Goal: Task Accomplishment & Management: Manage account settings

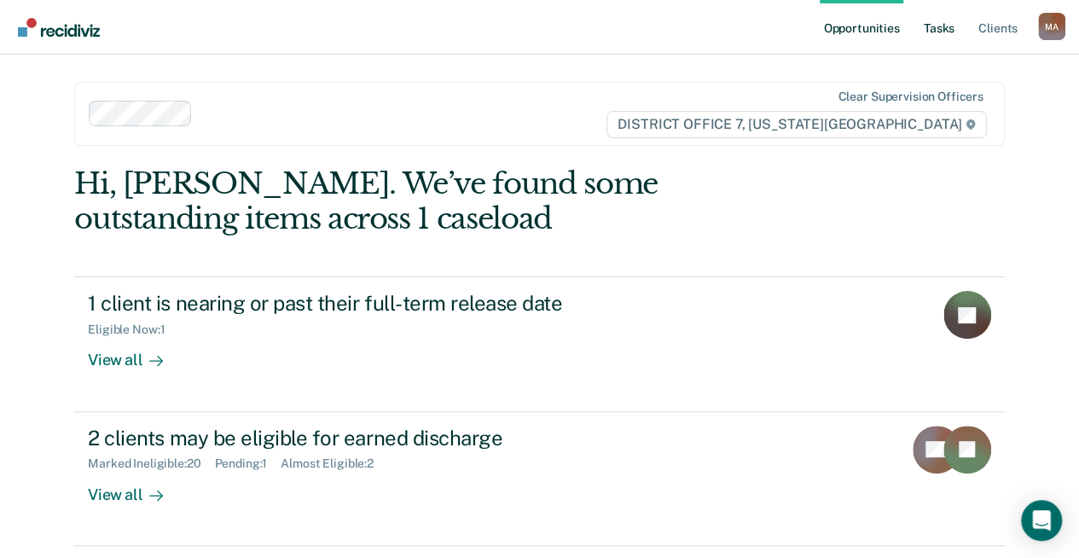
click at [946, 33] on link "Tasks" at bounding box center [939, 27] width 38 height 55
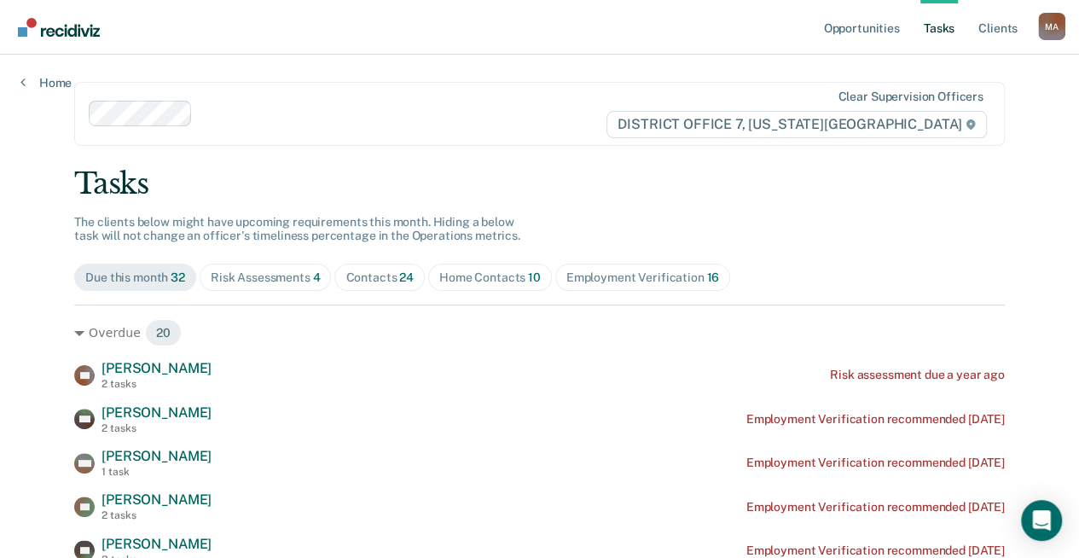
click at [273, 270] on div "Risk Assessments 4" at bounding box center [266, 277] width 110 height 15
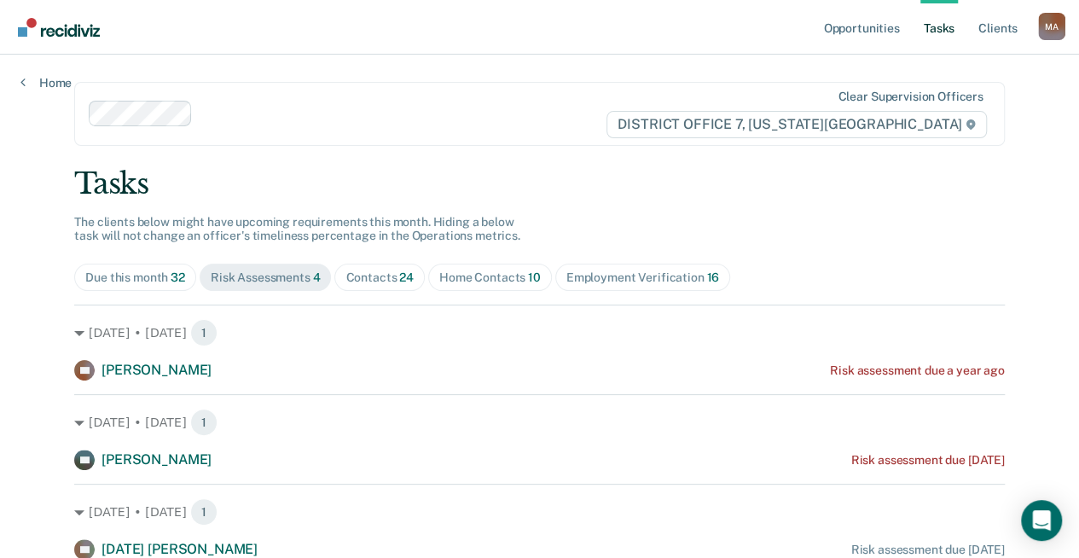
scroll to position [159, 0]
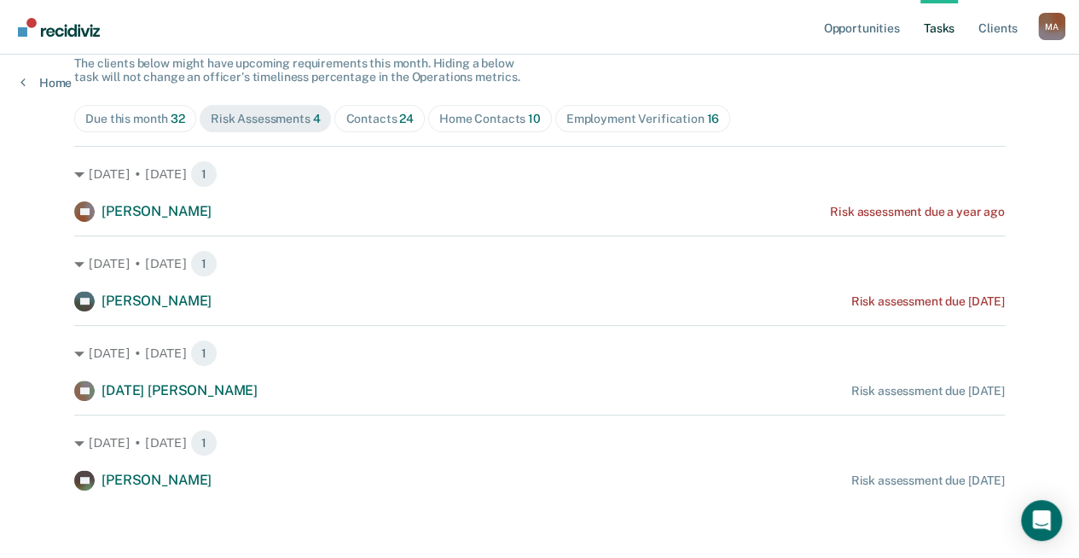
click at [474, 116] on div "Home Contacts 10" at bounding box center [490, 119] width 102 height 15
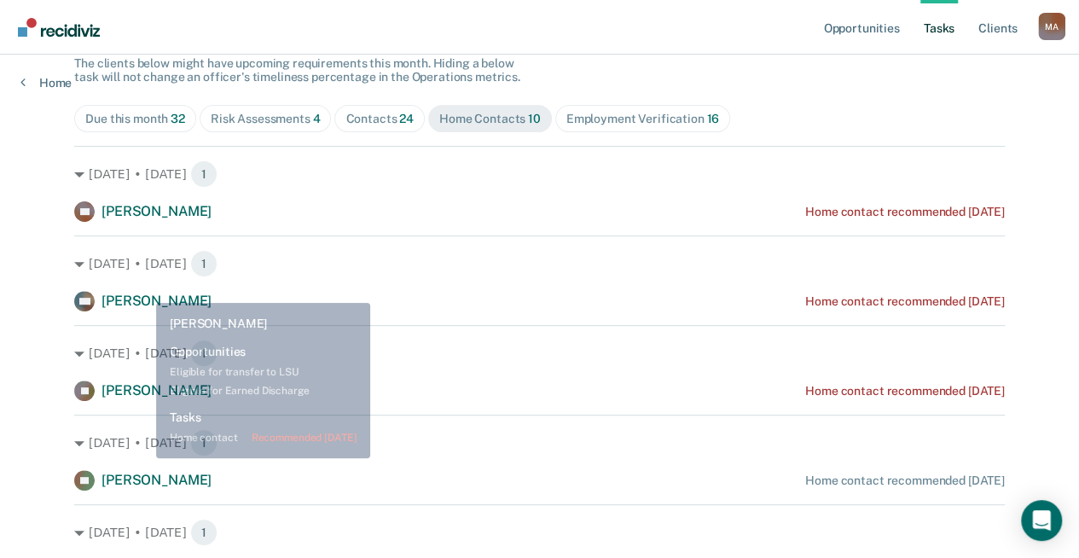
click at [142, 281] on div "[DATE] • [DATE] 1 RM [PERSON_NAME] Home contact recommended [DATE]" at bounding box center [539, 273] width 931 height 76
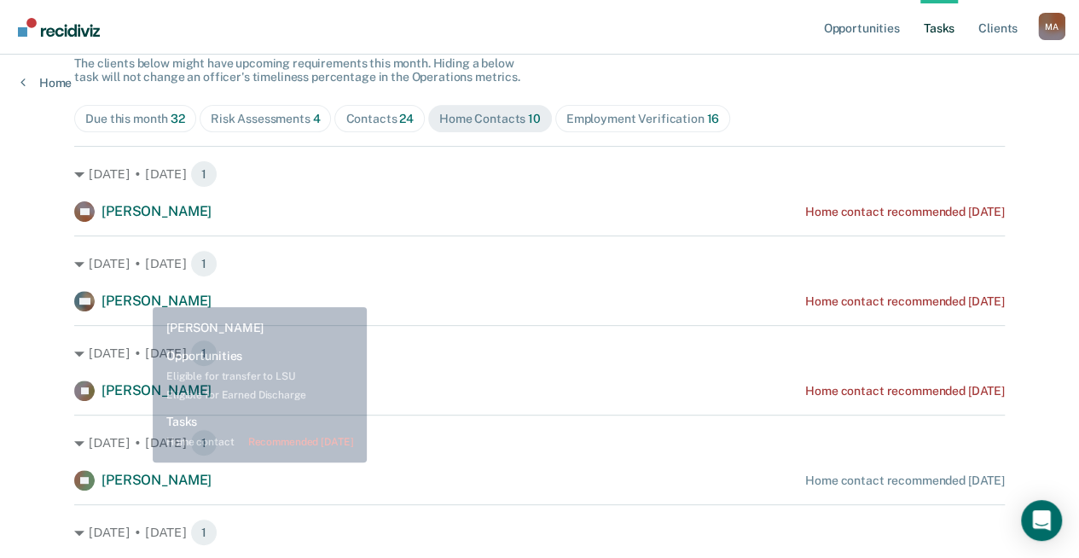
click at [140, 296] on span "[PERSON_NAME]" at bounding box center [157, 301] width 110 height 16
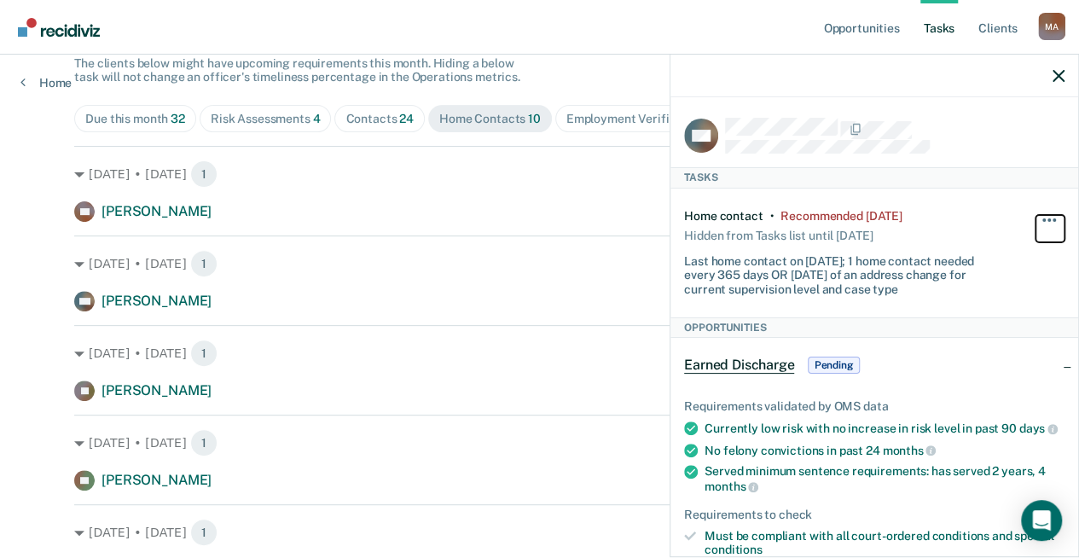
click at [1047, 218] on span "button" at bounding box center [1048, 219] width 3 height 3
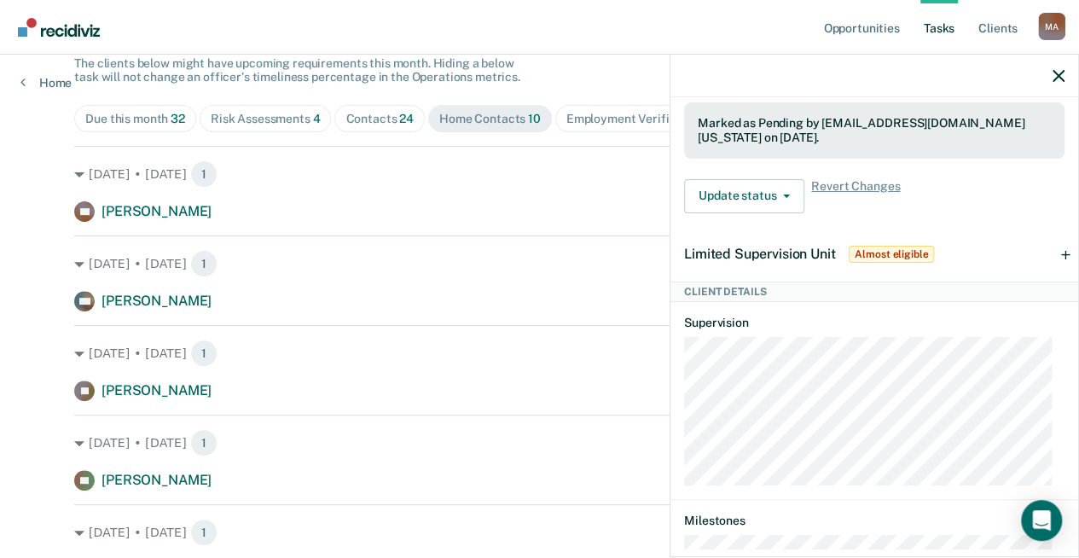
scroll to position [597, 0]
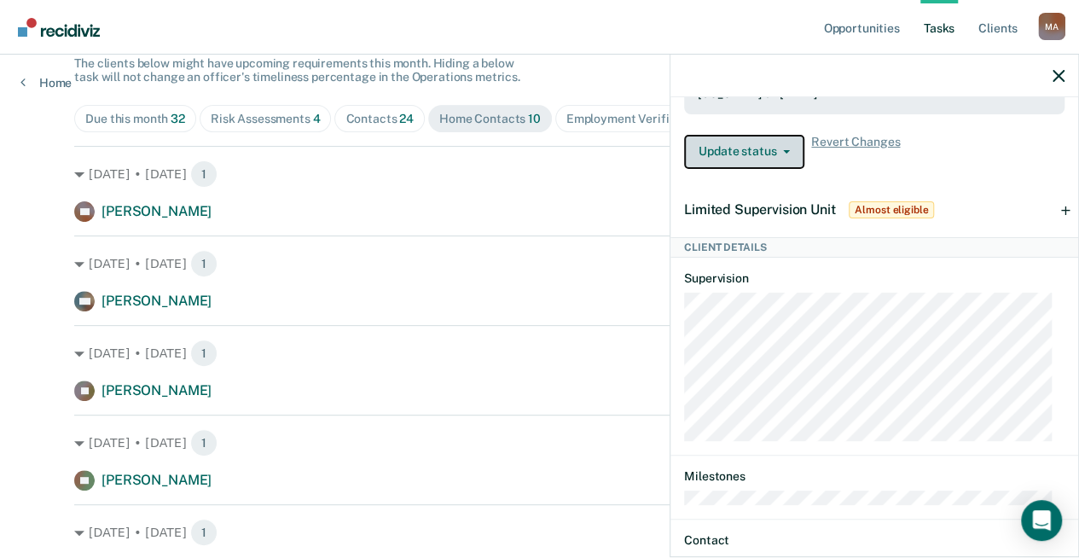
click at [778, 154] on span "button" at bounding box center [783, 151] width 14 height 3
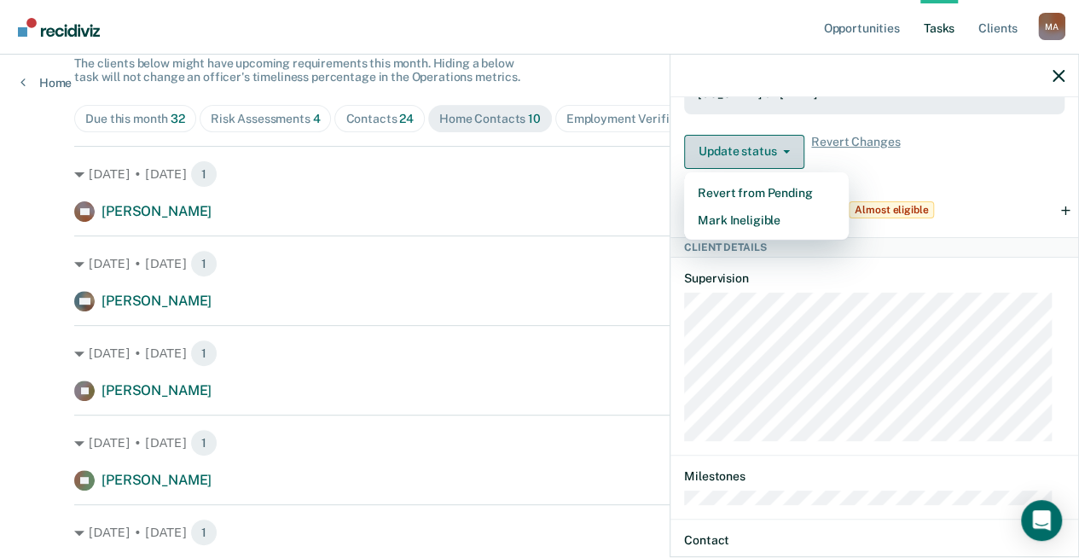
click at [779, 153] on button "Update status" at bounding box center [744, 152] width 120 height 34
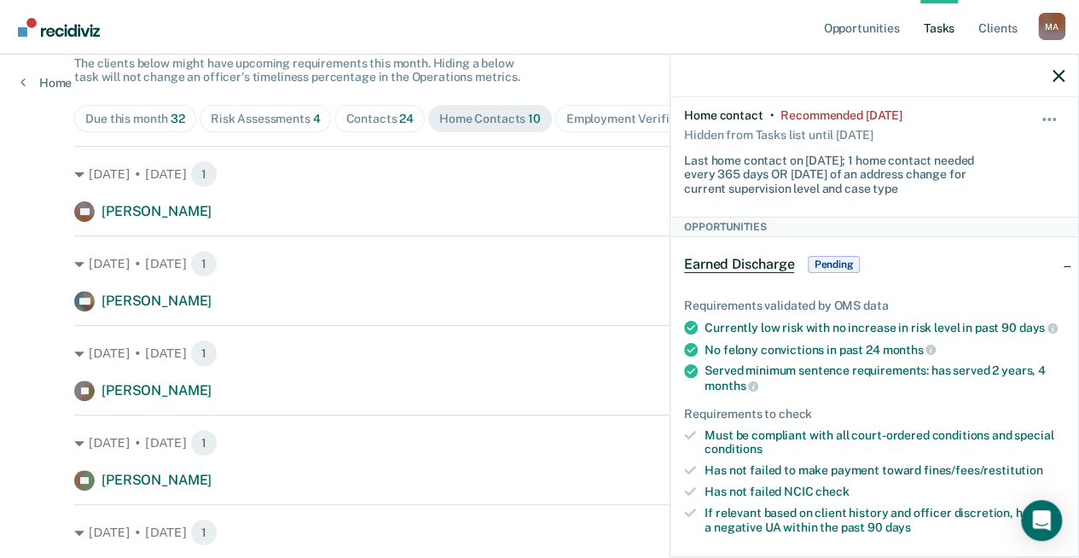
scroll to position [0, 0]
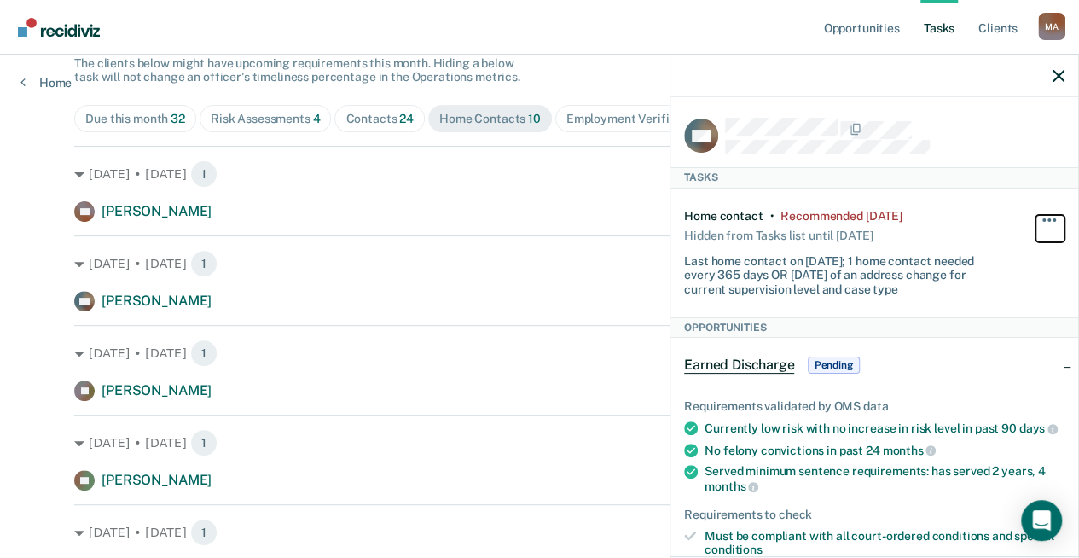
click at [1039, 215] on button "button" at bounding box center [1049, 228] width 29 height 27
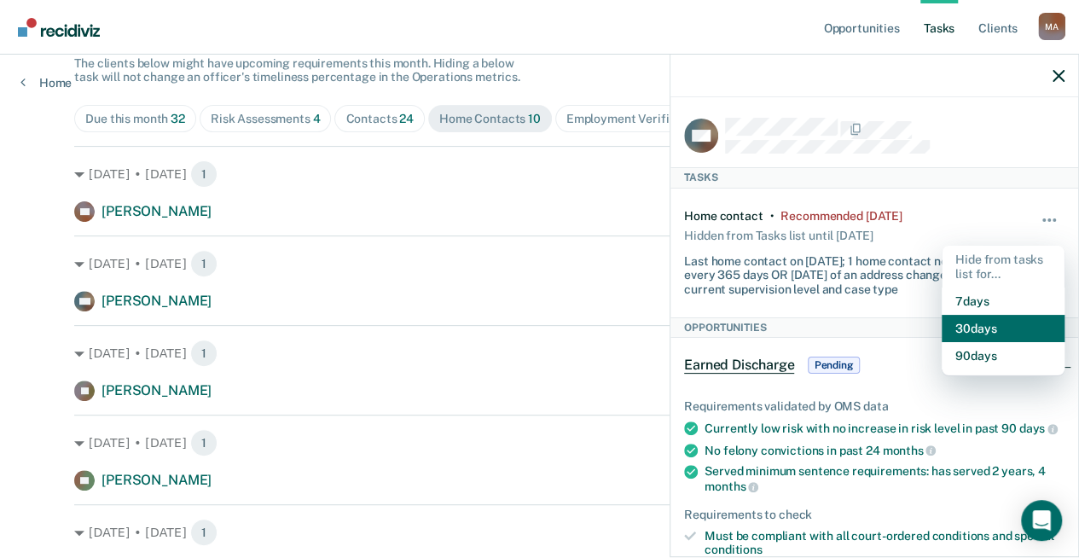
click at [988, 328] on button "30 days" at bounding box center [1003, 328] width 123 height 27
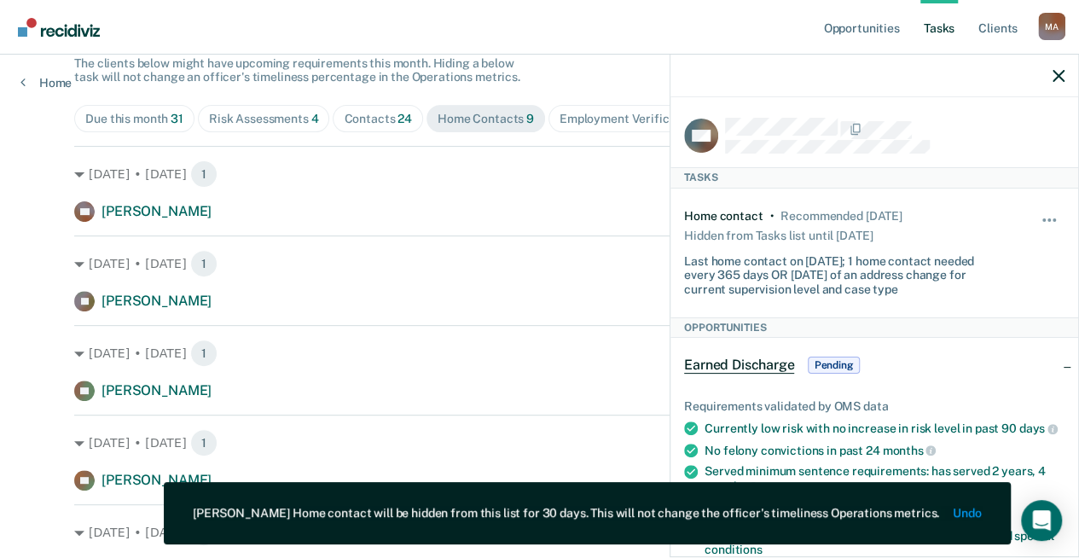
click at [1061, 84] on div at bounding box center [874, 76] width 408 height 43
click at [1061, 78] on icon "button" at bounding box center [1059, 76] width 12 height 12
